Goal: Task Accomplishment & Management: Manage account settings

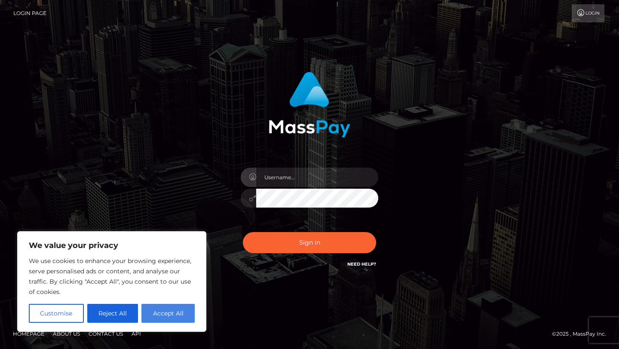
click at [152, 314] on button "Accept All" at bounding box center [167, 313] width 53 height 19
checkbox input "true"
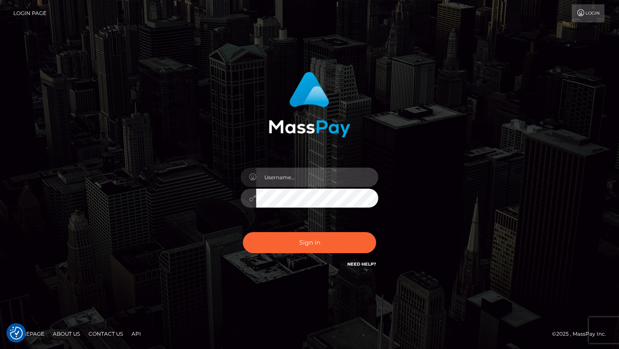
type input "[DATE]"
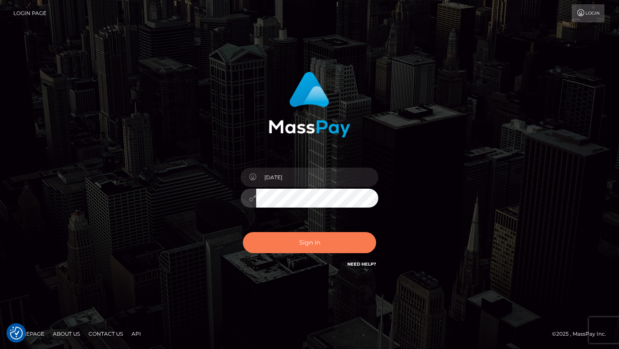
click at [316, 245] on button "Sign in" at bounding box center [309, 242] width 133 height 21
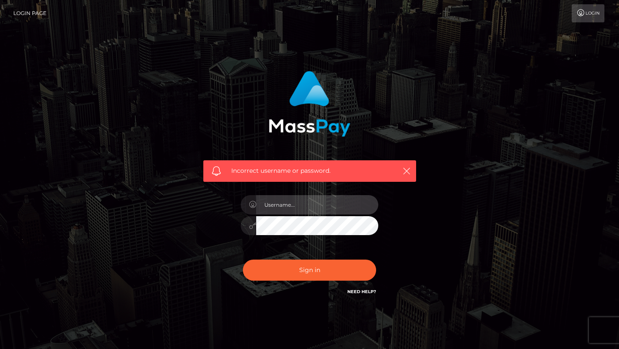
click at [315, 196] on input "text" at bounding box center [317, 204] width 122 height 19
